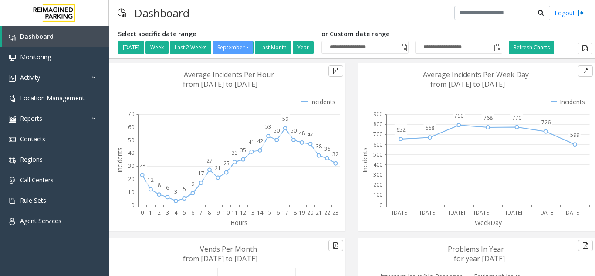
click at [129, 94] on icon at bounding box center [227, 147] width 229 height 168
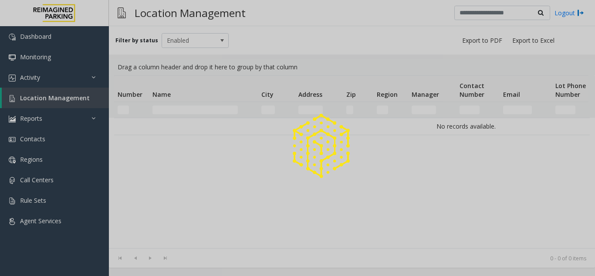
click at [175, 110] on div at bounding box center [297, 138] width 595 height 276
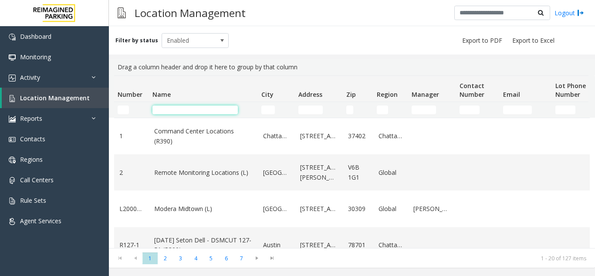
click at [182, 110] on input "Name Filter" at bounding box center [194, 109] width 85 height 9
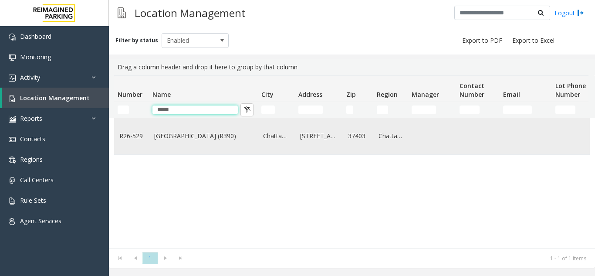
type input "*****"
click at [177, 132] on link "River Pier Garage (R390)" at bounding box center [203, 136] width 98 height 10
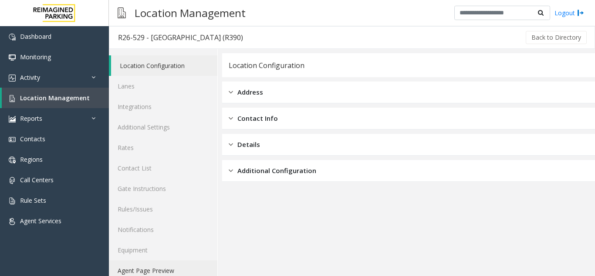
click at [155, 270] on link "Agent Page Preview" at bounding box center [163, 270] width 108 height 20
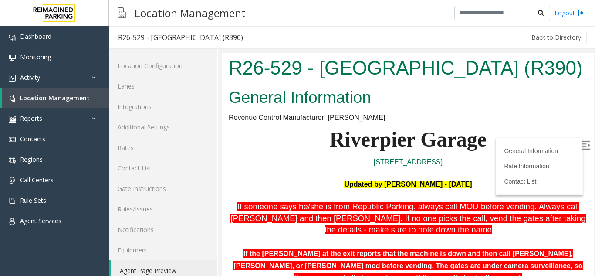
scroll to position [131, 0]
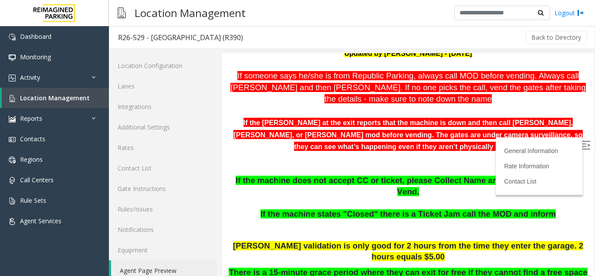
click at [582, 145] on img at bounding box center [586, 145] width 9 height 9
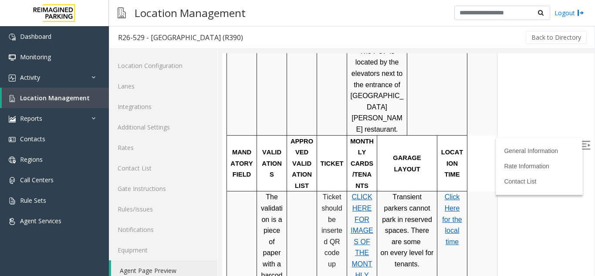
scroll to position [610, 0]
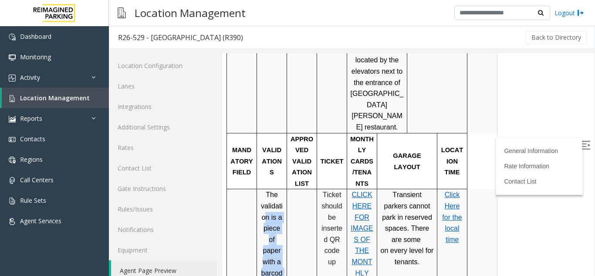
drag, startPoint x: 265, startPoint y: 125, endPoint x: 283, endPoint y: 193, distance: 69.8
click at [283, 193] on p "The validation is a piece of paper with a barcode on it. Insert ticket, then sc…" at bounding box center [272, 272] width 24 height 167
click at [284, 191] on div "The validation is a piece of paper with a barcode on it. Insert ticket, then sc…" at bounding box center [272, 272] width 30 height 167
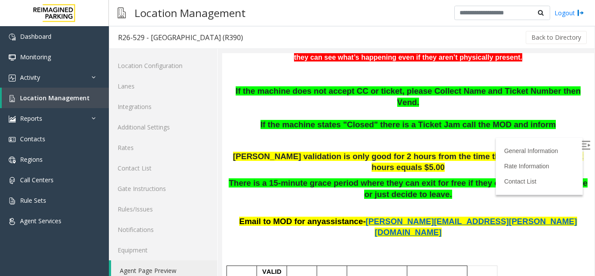
scroll to position [218, 0]
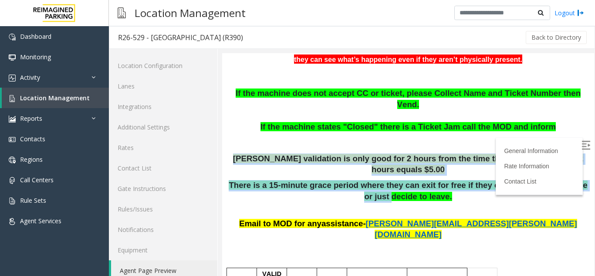
drag, startPoint x: 230, startPoint y: 144, endPoint x: 345, endPoint y: 179, distance: 119.8
click at [345, 180] on p "There is a 15-minute grace period where they can exit for free if they cannot f…" at bounding box center [408, 191] width 359 height 22
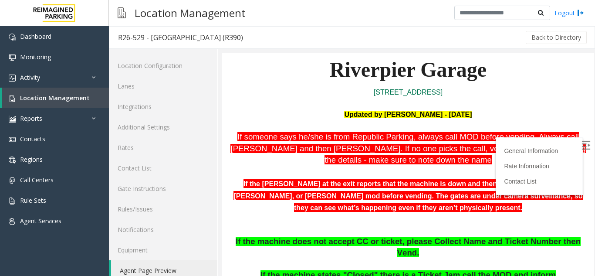
scroll to position [44, 0]
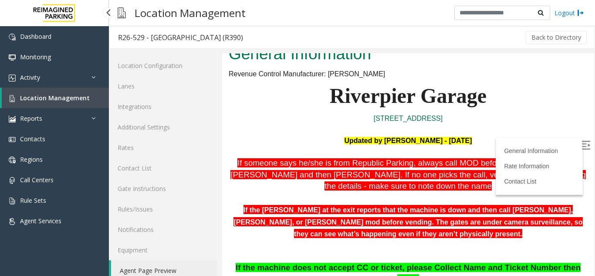
click at [63, 100] on span "Location Management" at bounding box center [55, 98] width 70 height 8
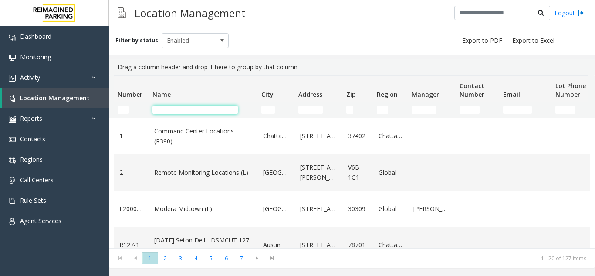
click at [188, 110] on input "Name Filter" at bounding box center [194, 109] width 85 height 9
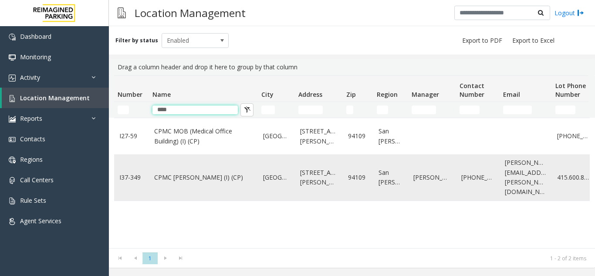
type input "****"
click at [191, 174] on link "CPMC Van Ness (I) (CP)" at bounding box center [203, 178] width 98 height 10
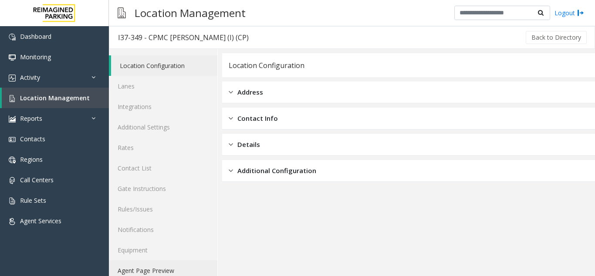
click at [163, 270] on link "Agent Page Preview" at bounding box center [163, 270] width 108 height 20
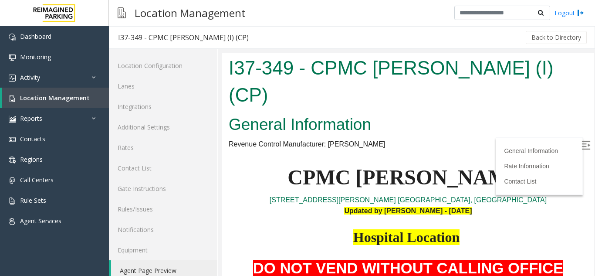
scroll to position [87, 0]
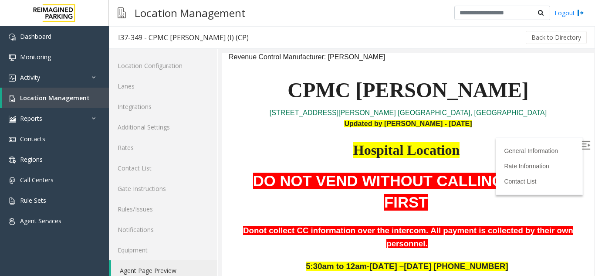
click at [582, 142] on img at bounding box center [586, 145] width 9 height 9
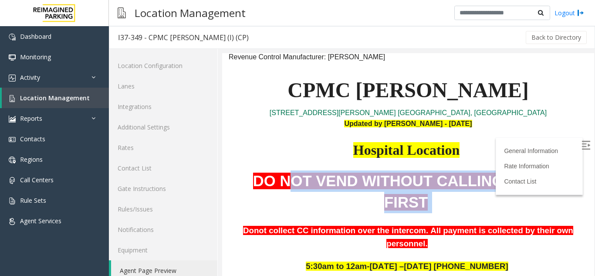
drag, startPoint x: 280, startPoint y: 159, endPoint x: 559, endPoint y: 166, distance: 279.3
click at [559, 170] on div "DO NOT VEND WITHOUT CALLING OFFICE FIRST Donot collect CC information over the …" at bounding box center [408, 209] width 359 height 79
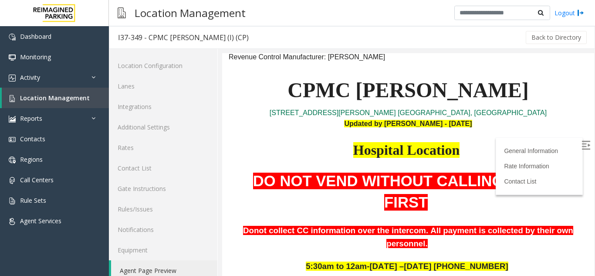
click at [507, 272] on p at bounding box center [408, 277] width 359 height 11
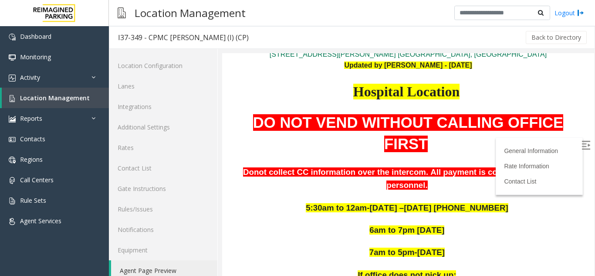
scroll to position [131, 0]
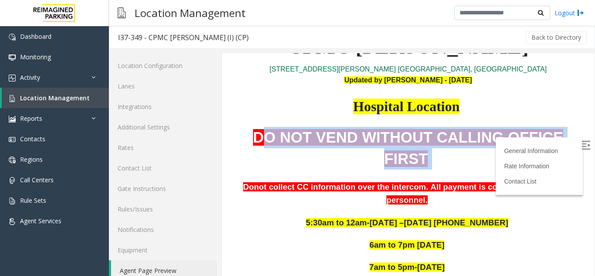
drag, startPoint x: 257, startPoint y: 109, endPoint x: 553, endPoint y: 115, distance: 295.4
click at [553, 127] on p "DO NOT VEND WITHOUT CALLING OFFICE FIRST" at bounding box center [408, 148] width 359 height 43
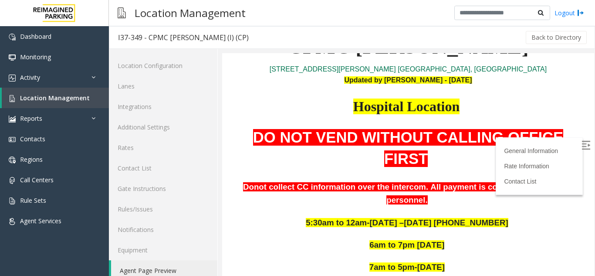
click at [531, 206] on p at bounding box center [408, 211] width 359 height 11
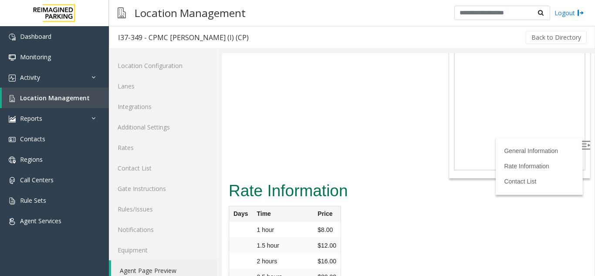
scroll to position [2328, 0]
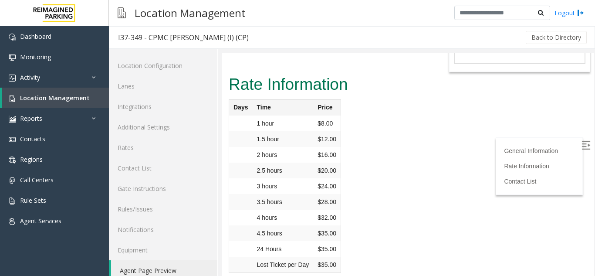
drag, startPoint x: 304, startPoint y: 204, endPoint x: 380, endPoint y: 232, distance: 81.2
drag, startPoint x: 382, startPoint y: 230, endPoint x: 322, endPoint y: 146, distance: 103.5
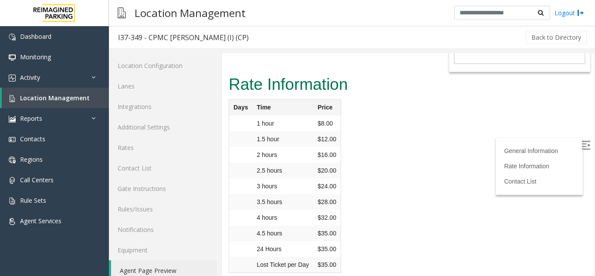
click at [398, 99] on div "Rate Information Days Time Price 1 hour $8.00 1.5 hour $12.00 2 hours $16.00 2.…" at bounding box center [408, 177] width 372 height 210
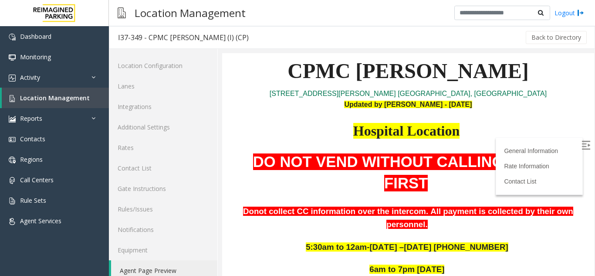
scroll to position [237, 0]
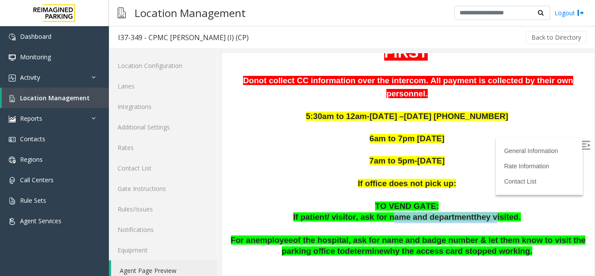
drag, startPoint x: 390, startPoint y: 159, endPoint x: 484, endPoint y: 159, distance: 93.2
click at [484, 212] on span "If patient/ visitor, ask for name and department they visited." at bounding box center [407, 216] width 228 height 9
click at [484, 212] on span "they visited." at bounding box center [497, 216] width 47 height 9
drag, startPoint x: 423, startPoint y: 159, endPoint x: 463, endPoint y: 158, distance: 39.7
click at [463, 212] on span "If patient/ visitor, ask for name and department they visited." at bounding box center [407, 216] width 228 height 9
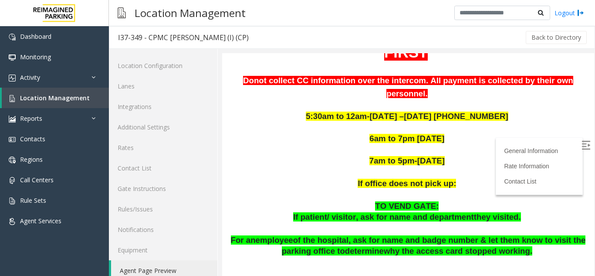
click at [388, 223] on p at bounding box center [408, 229] width 359 height 12
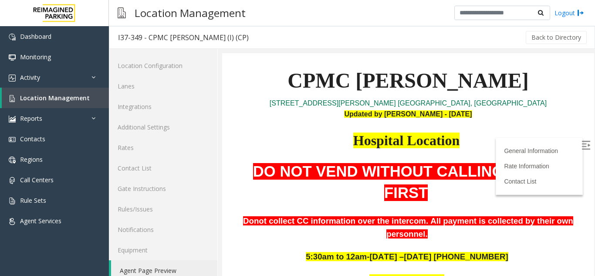
scroll to position [63, 0]
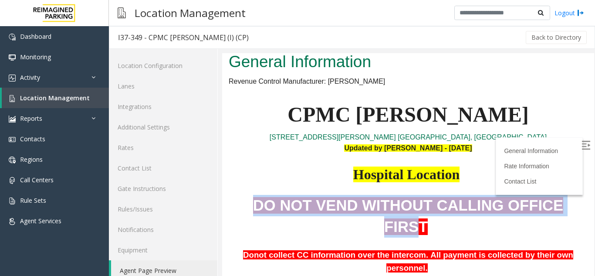
drag, startPoint x: 255, startPoint y: 178, endPoint x: 542, endPoint y: 177, distance: 287.1
click at [542, 197] on span "DO NOT VEND WITHOUT CALLING OFFICE FIRST" at bounding box center [408, 216] width 310 height 38
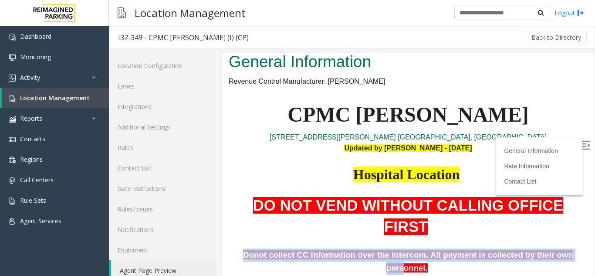
drag, startPoint x: 231, startPoint y: 210, endPoint x: 541, endPoint y: 210, distance: 309.3
click at [541, 248] on p "Donot collect CC information over the intercom. All payment is collected by the…" at bounding box center [408, 261] width 359 height 26
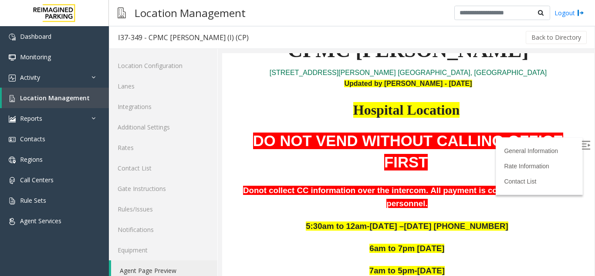
scroll to position [150, 0]
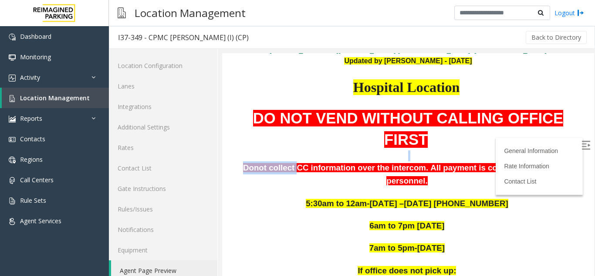
drag, startPoint x: 284, startPoint y: 116, endPoint x: 346, endPoint y: 108, distance: 62.4
click at [346, 108] on div "DO NOT VEND WITHOUT CALLING OFFICE FIRST Donot collect CC information over the …" at bounding box center [408, 147] width 359 height 79
click at [330, 163] on b "Donot collect CC information over the intercom. All payment is collected by the…" at bounding box center [408, 174] width 330 height 22
drag, startPoint x: 307, startPoint y: 125, endPoint x: 361, endPoint y: 122, distance: 54.1
click at [361, 161] on p "Donot collect CC information over the intercom. All payment is collected by the…" at bounding box center [408, 174] width 359 height 26
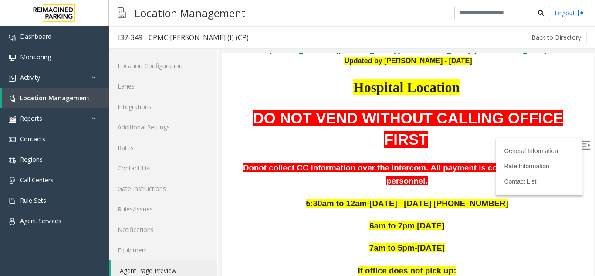
click at [295, 210] on p at bounding box center [408, 215] width 359 height 11
drag, startPoint x: 235, startPoint y: 118, endPoint x: 566, endPoint y: 120, distance: 330.7
click at [566, 161] on p "Donot collect CC information over the intercom. All payment is collected by the…" at bounding box center [408, 174] width 359 height 26
drag, startPoint x: 484, startPoint y: 176, endPoint x: 474, endPoint y: 178, distance: 9.8
click at [481, 232] on p "7am to 5pm-Sunday" at bounding box center [408, 243] width 359 height 22
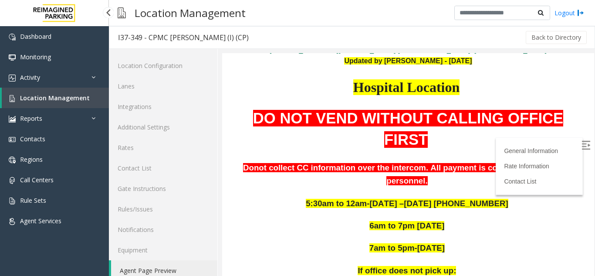
click at [49, 99] on span "Location Management" at bounding box center [55, 98] width 70 height 8
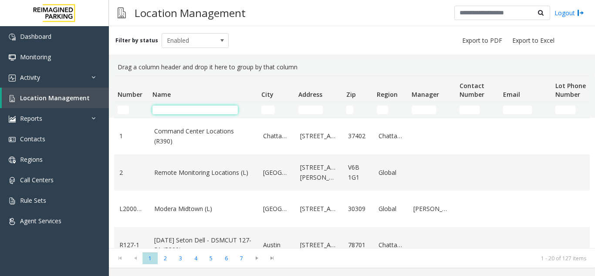
click at [167, 107] on input "Name Filter" at bounding box center [194, 109] width 85 height 9
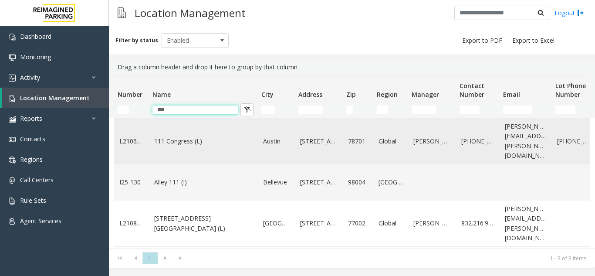
type input "***"
click at [205, 145] on td "111 Congress (L)" at bounding box center [203, 141] width 109 height 46
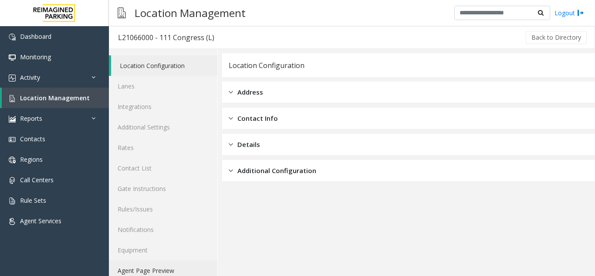
click at [146, 267] on link "Agent Page Preview" at bounding box center [163, 270] width 108 height 20
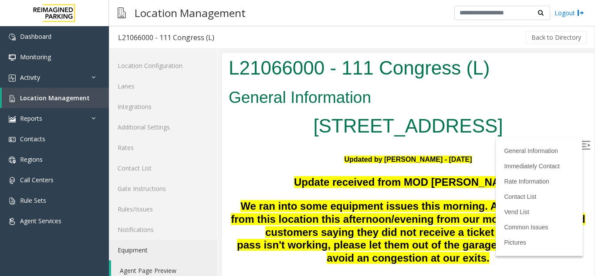
scroll to position [174, 0]
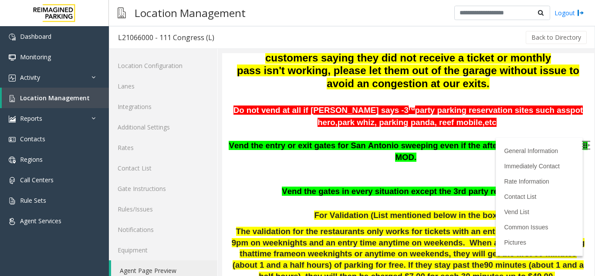
click at [582, 145] on img at bounding box center [586, 145] width 9 height 9
click at [53, 102] on link "Location Management" at bounding box center [55, 98] width 107 height 20
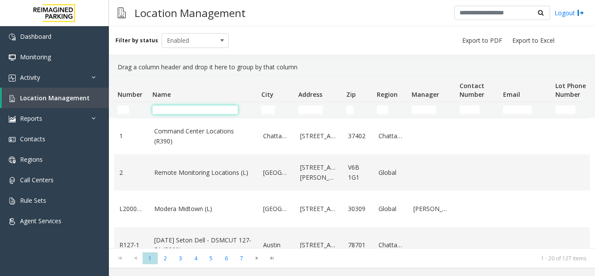
click at [172, 111] on input "Name Filter" at bounding box center [194, 109] width 85 height 9
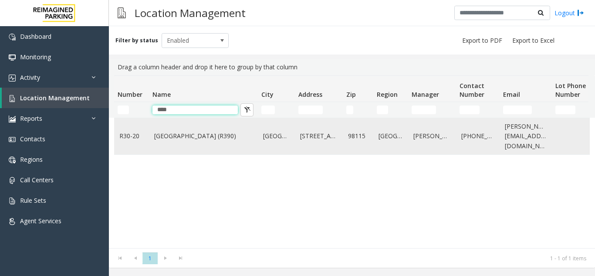
type input "****"
click at [177, 138] on link "Green Lake Village (R390)" at bounding box center [203, 136] width 98 height 10
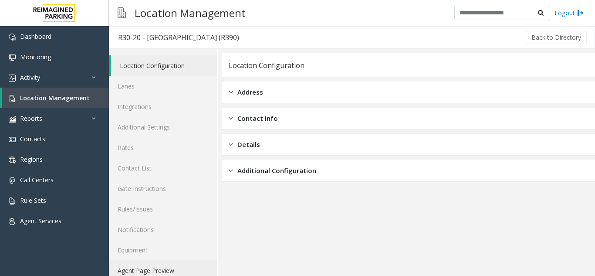
click at [150, 270] on link "Agent Page Preview" at bounding box center [163, 270] width 108 height 20
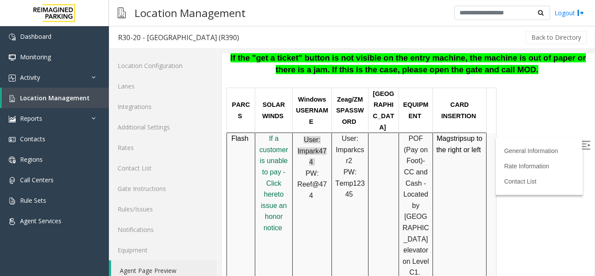
scroll to position [436, 0]
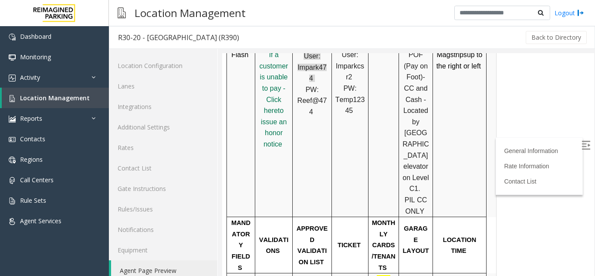
click at [582, 145] on img at bounding box center [586, 145] width 9 height 9
click at [59, 96] on span "Location Management" at bounding box center [55, 98] width 70 height 8
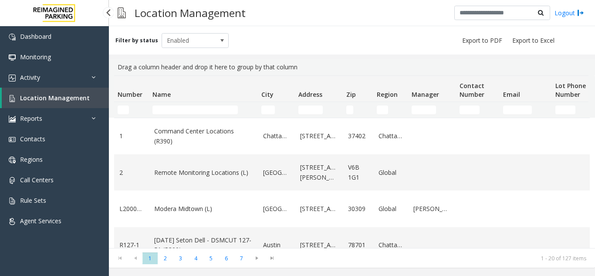
click at [60, 100] on span "Location Management" at bounding box center [55, 98] width 70 height 8
click at [183, 109] on input "Name Filter" at bounding box center [194, 109] width 85 height 9
type input "*"
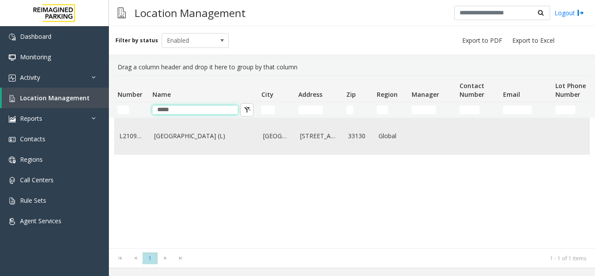
type input "*****"
click at [199, 140] on link "Brickell City Centre (L)" at bounding box center [203, 136] width 98 height 10
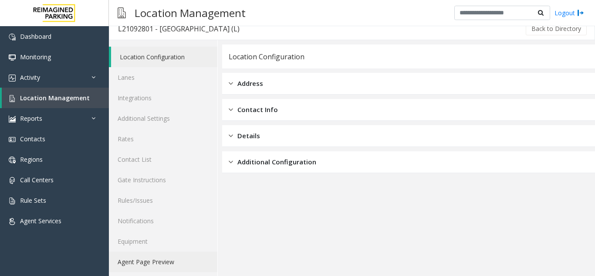
scroll to position [11, 0]
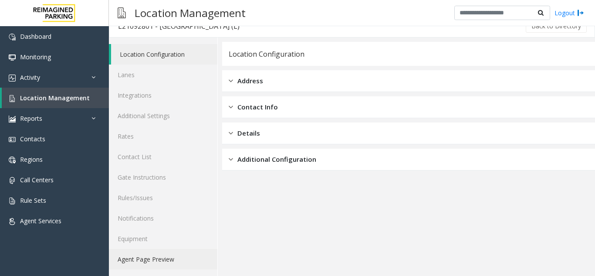
click at [158, 259] on link "Agent Page Preview" at bounding box center [163, 259] width 108 height 20
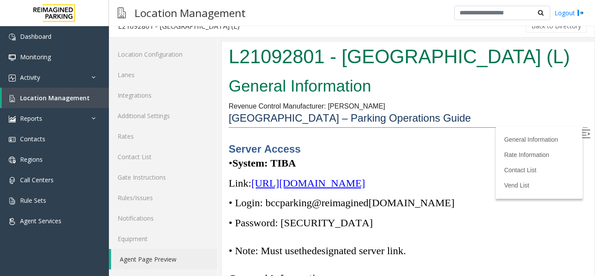
click at [582, 133] on img at bounding box center [586, 133] width 9 height 9
click at [503, 84] on h2 "General Information" at bounding box center [408, 86] width 359 height 23
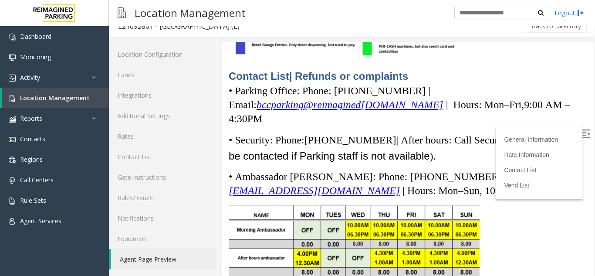
scroll to position [2353, 0]
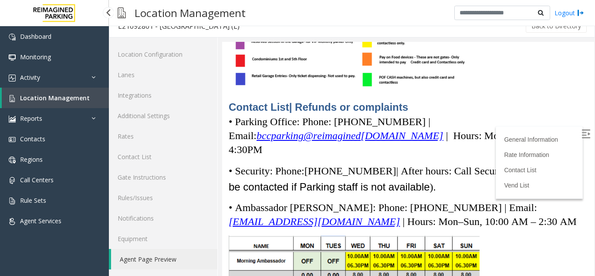
click at [78, 99] on span "Location Management" at bounding box center [55, 98] width 70 height 8
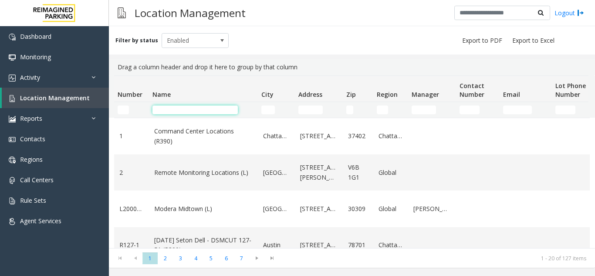
click at [188, 111] on input "Name Filter" at bounding box center [194, 109] width 85 height 9
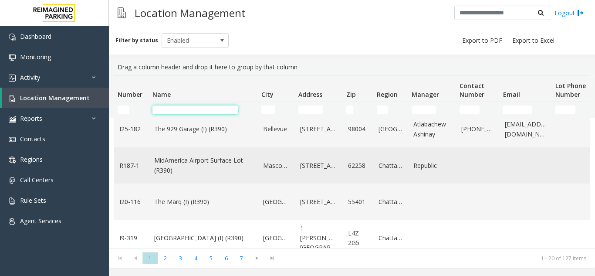
scroll to position [349, 0]
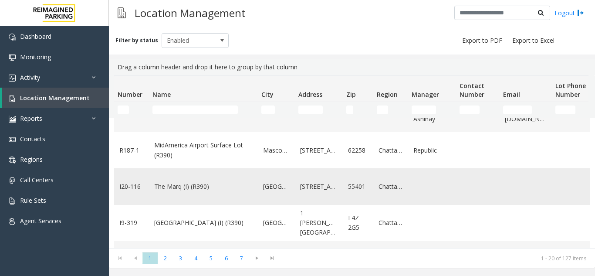
click at [179, 188] on link "The Marq (I) (R390)" at bounding box center [203, 187] width 98 height 10
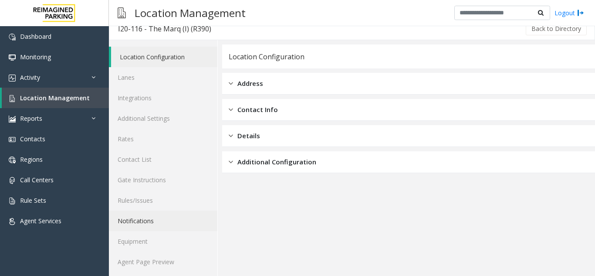
scroll to position [11, 0]
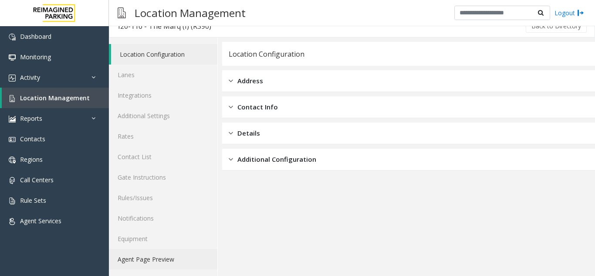
click at [154, 256] on link "Agent Page Preview" at bounding box center [163, 259] width 108 height 20
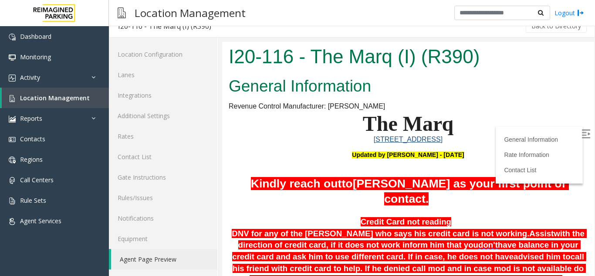
scroll to position [131, 0]
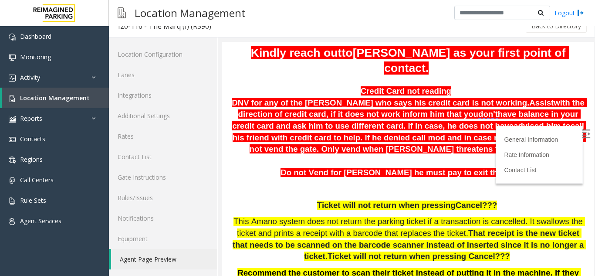
click at [582, 132] on img at bounding box center [586, 133] width 9 height 9
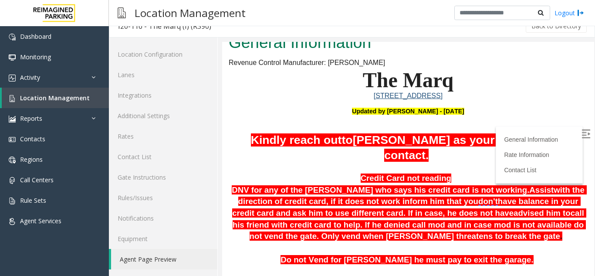
scroll to position [0, 0]
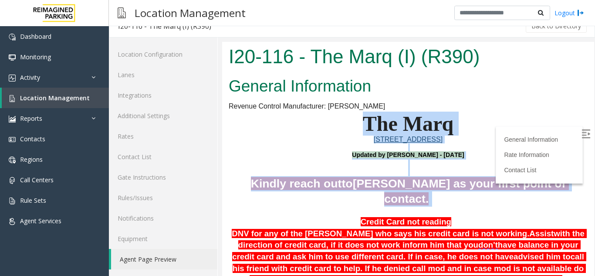
drag, startPoint x: 352, startPoint y: 127, endPoint x: 503, endPoint y: 199, distance: 166.8
click at [496, 193] on p "Kindly reach out to Marcia Simning as your first point of contact." at bounding box center [408, 191] width 359 height 30
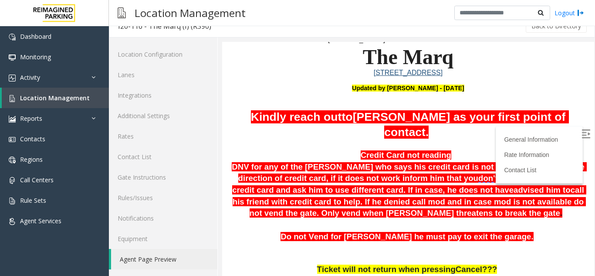
scroll to position [87, 0]
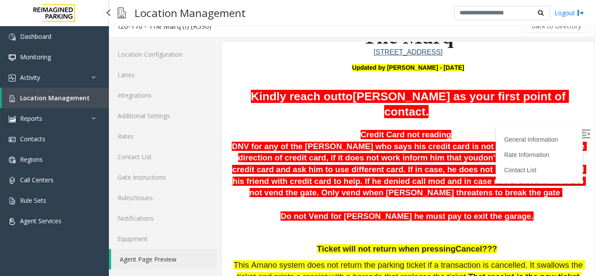
click at [63, 98] on span "Location Management" at bounding box center [55, 98] width 70 height 8
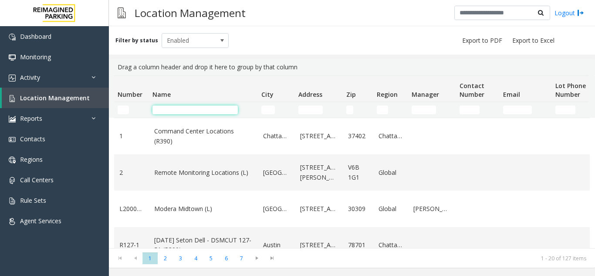
click at [180, 108] on input "Name Filter" at bounding box center [194, 109] width 85 height 9
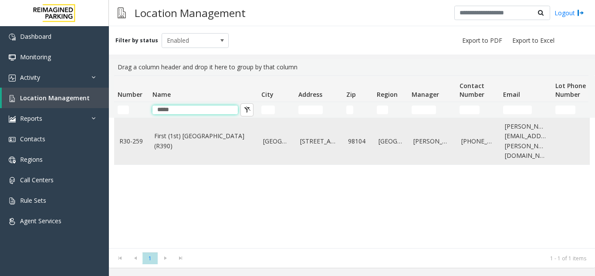
type input "*****"
click at [180, 131] on link "First (1st) Hill Medical Pavilion (R390)" at bounding box center [203, 141] width 98 height 20
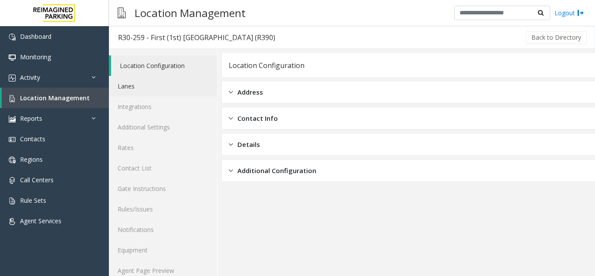
click at [132, 88] on link "Lanes" at bounding box center [163, 86] width 108 height 20
